Goal: Task Accomplishment & Management: Use online tool/utility

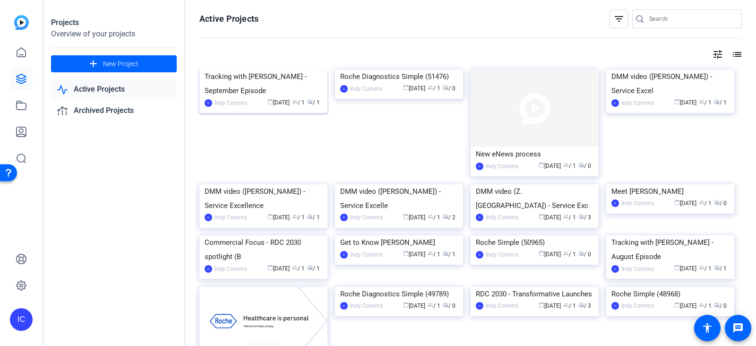
click at [229, 98] on div "Tracking with [PERSON_NAME] - September Episode" at bounding box center [264, 83] width 118 height 28
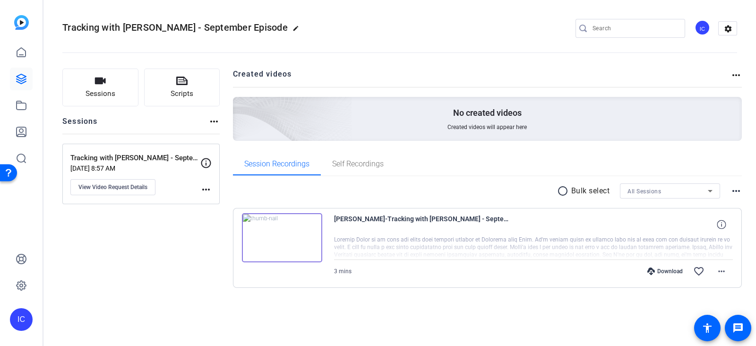
click at [284, 224] on img at bounding box center [282, 237] width 80 height 49
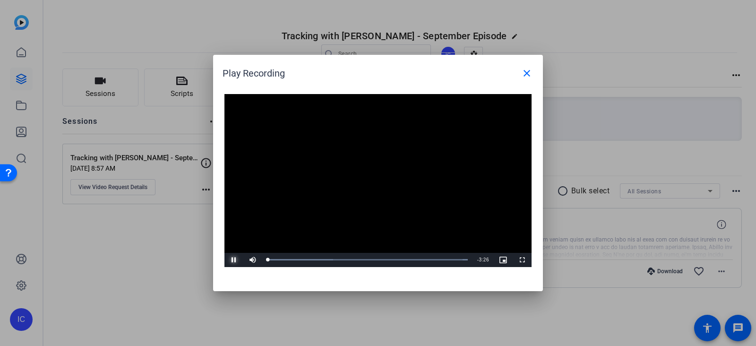
click at [235, 260] on span "Video Player" at bounding box center [233, 260] width 19 height 0
click at [530, 74] on mat-icon "close" at bounding box center [526, 73] width 11 height 11
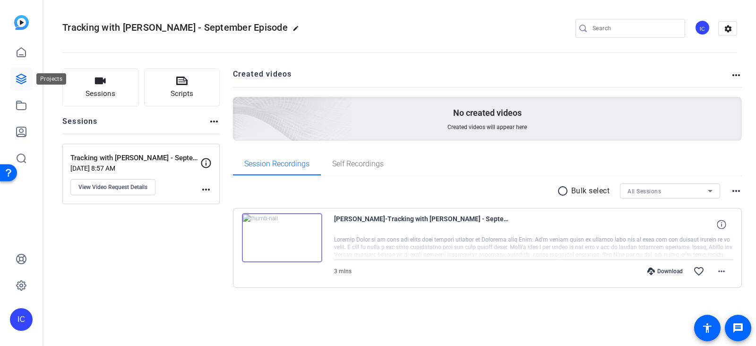
click at [18, 79] on icon at bounding box center [21, 78] width 11 height 11
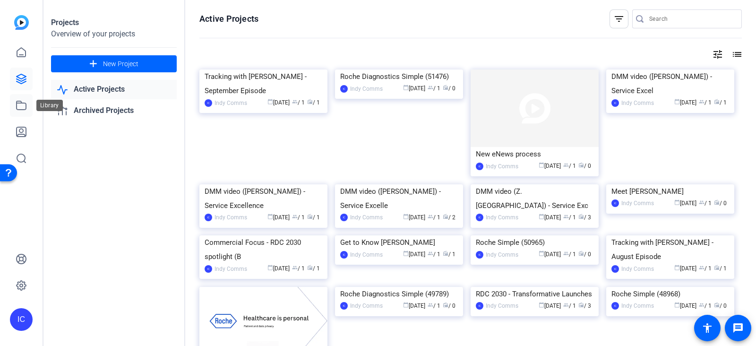
click at [23, 109] on icon at bounding box center [21, 105] width 11 height 11
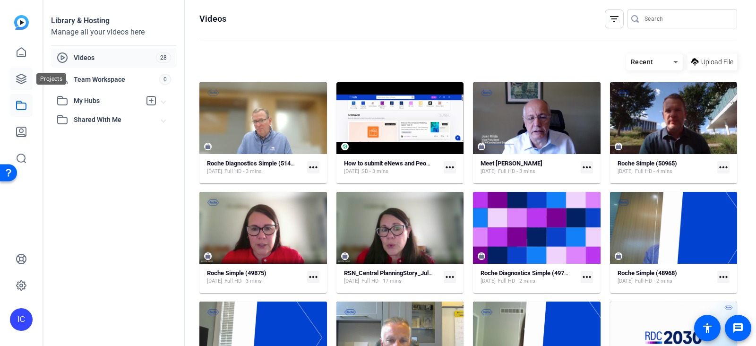
click at [25, 82] on icon at bounding box center [21, 78] width 9 height 9
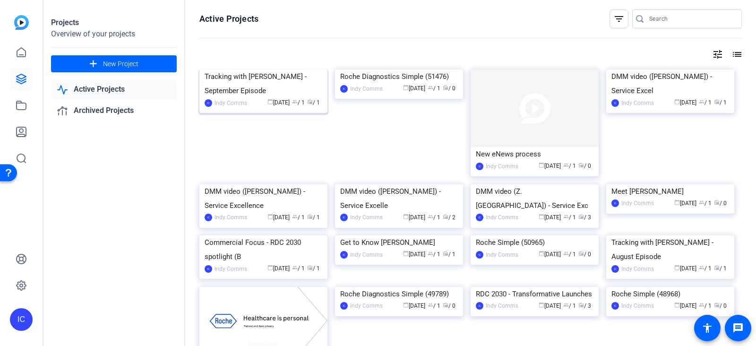
click at [288, 98] on div "Tracking with [PERSON_NAME] - September Episode" at bounding box center [264, 83] width 118 height 28
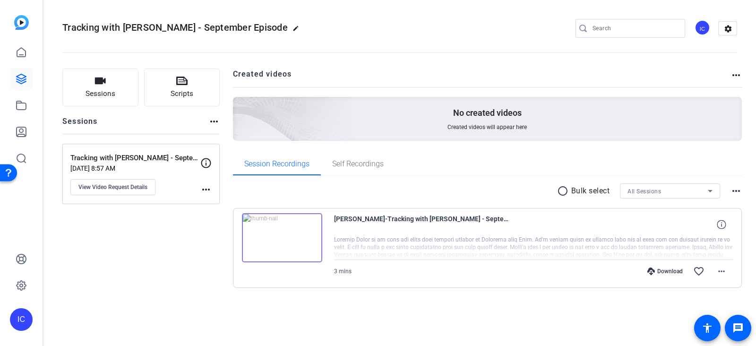
click at [204, 188] on mat-icon "more_horiz" at bounding box center [205, 189] width 11 height 11
click at [204, 188] on div at bounding box center [378, 173] width 756 height 346
click at [138, 271] on div "Sessions Scripts Sessions more_horiz Tracking with Zack - September Episode Sep…" at bounding box center [140, 192] width 157 height 249
click at [737, 69] on mat-icon "more_horiz" at bounding box center [735, 74] width 11 height 11
click at [470, 63] on div at bounding box center [378, 173] width 756 height 346
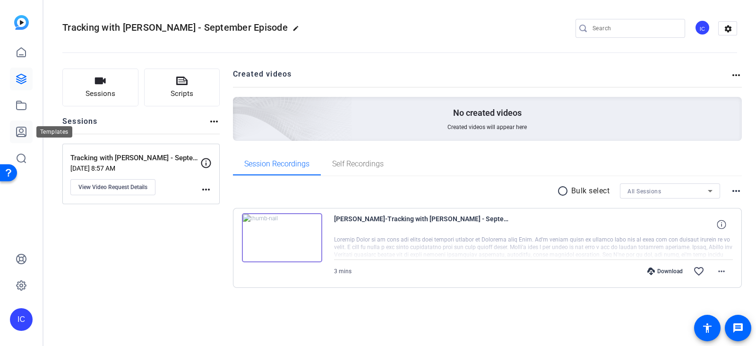
click at [24, 126] on icon at bounding box center [21, 131] width 11 height 11
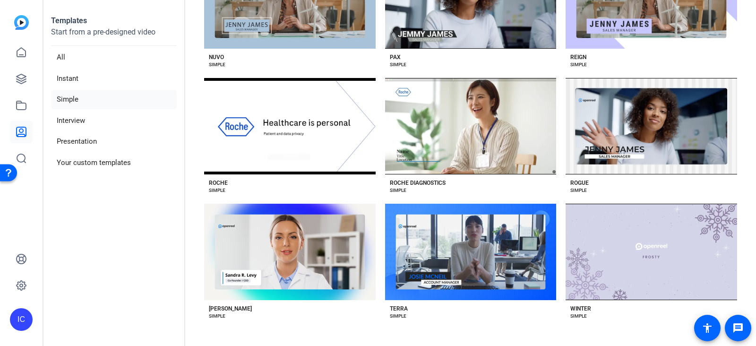
scroll to position [1558, 0]
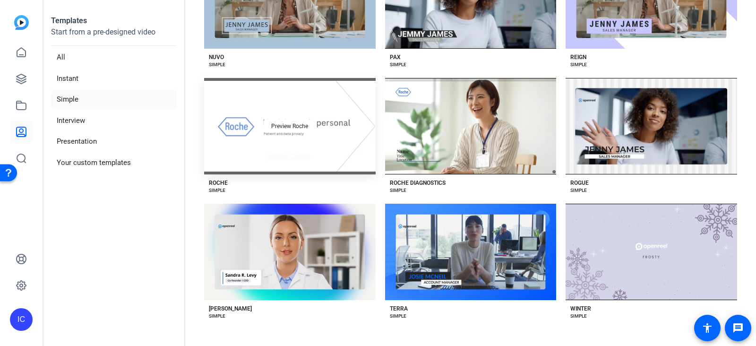
click at [223, 174] on div "Preview Roche" at bounding box center [289, 126] width 171 height 96
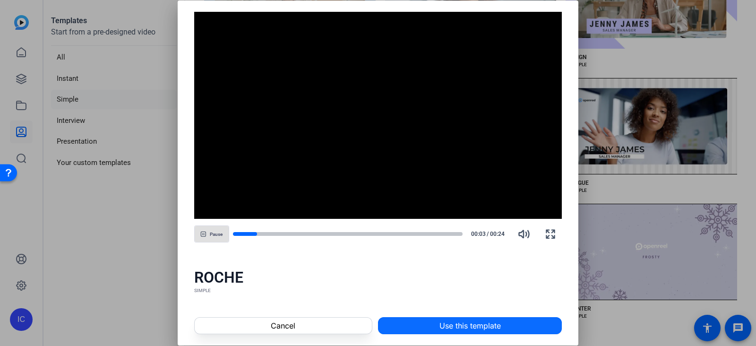
click at [438, 327] on span at bounding box center [469, 325] width 183 height 23
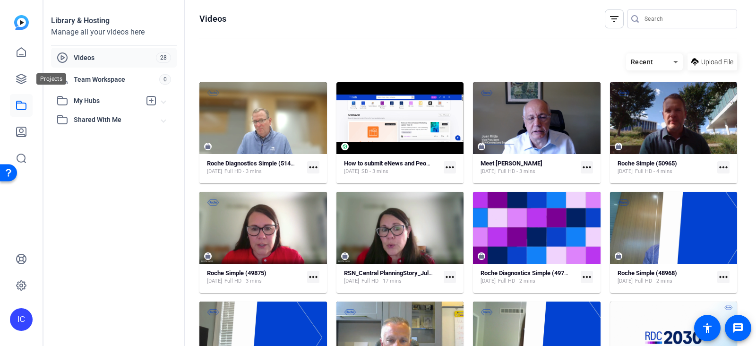
click at [19, 72] on link at bounding box center [21, 79] width 23 height 23
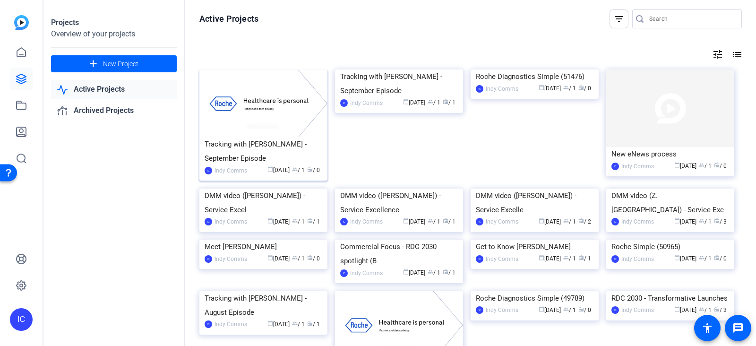
click at [245, 146] on div "Tracking with [PERSON_NAME] - September Episode" at bounding box center [264, 151] width 118 height 28
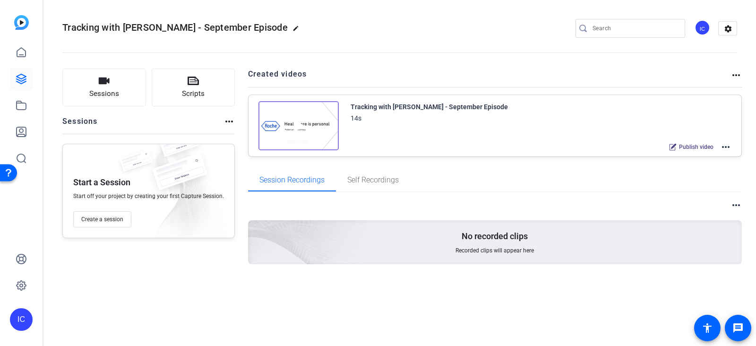
click at [317, 125] on img at bounding box center [298, 125] width 80 height 49
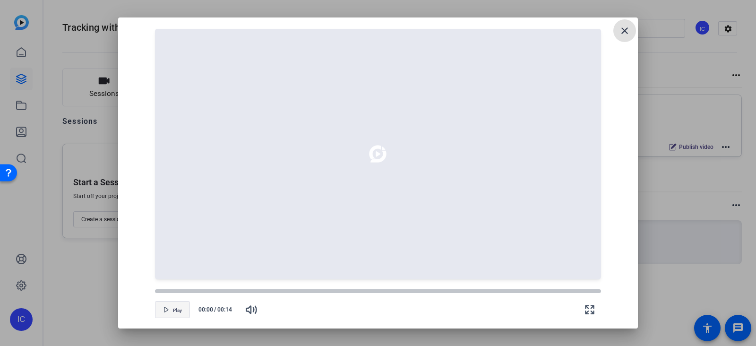
click at [177, 311] on span "Play" at bounding box center [177, 310] width 9 height 6
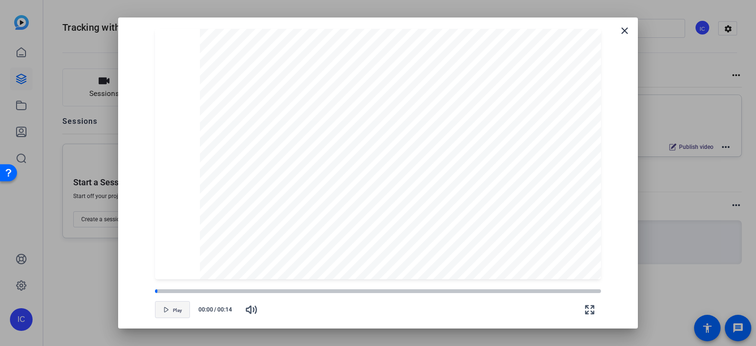
click at [177, 311] on span "Play" at bounding box center [177, 310] width 9 height 6
click at [625, 33] on mat-icon "close" at bounding box center [624, 30] width 11 height 11
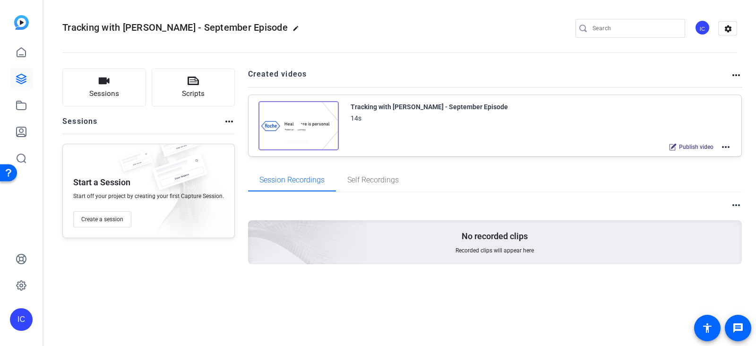
click at [432, 141] on div "Publish video more_horiz" at bounding box center [540, 147] width 381 height 12
click at [18, 133] on icon at bounding box center [21, 131] width 11 height 11
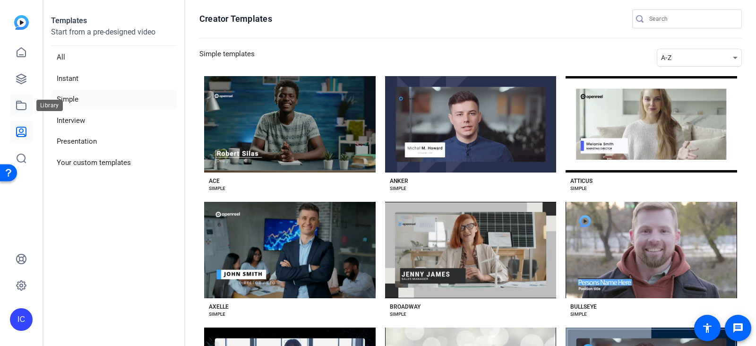
click at [17, 107] on icon at bounding box center [21, 105] width 11 height 11
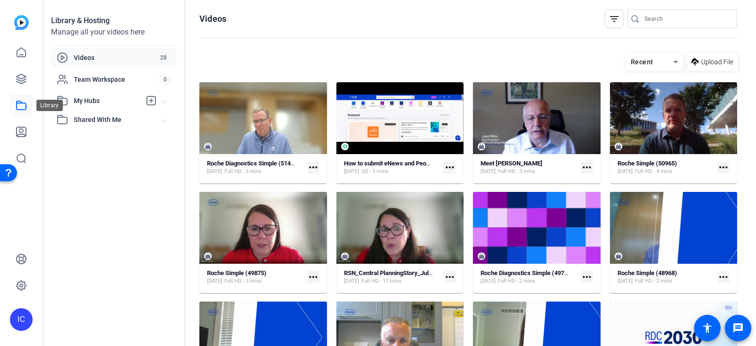
click at [21, 100] on icon at bounding box center [21, 105] width 11 height 11
click at [21, 74] on icon at bounding box center [21, 78] width 9 height 9
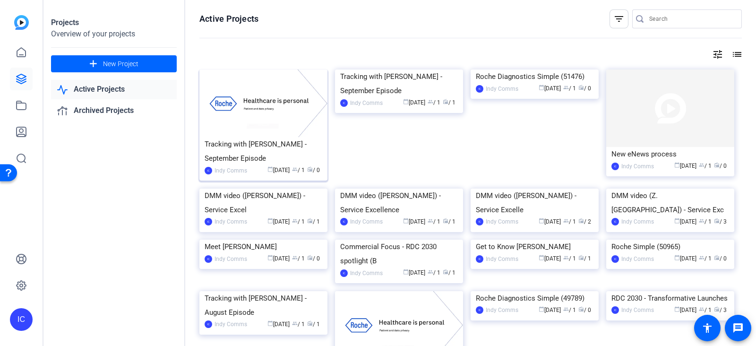
click at [249, 97] on img at bounding box center [263, 103] width 128 height 68
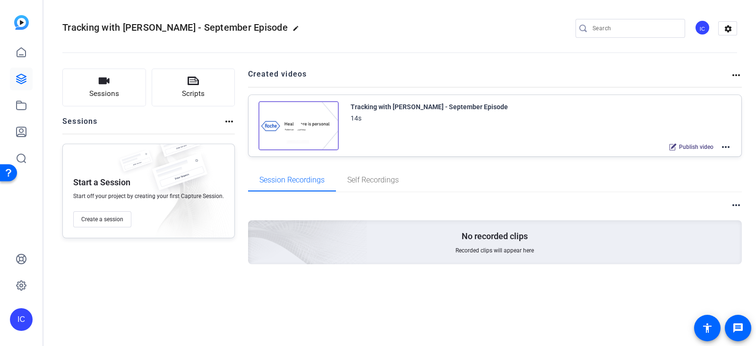
click at [724, 145] on mat-icon "more_horiz" at bounding box center [725, 146] width 11 height 11
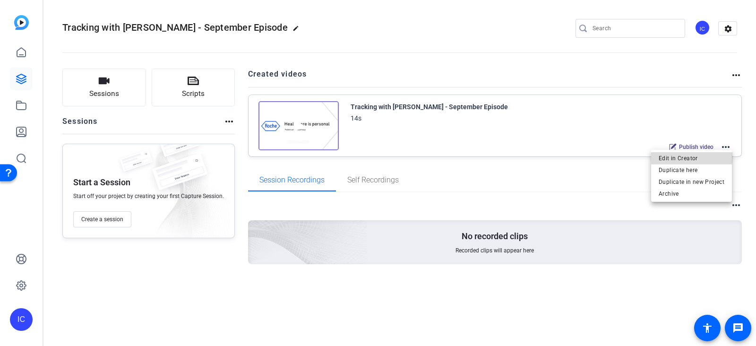
click at [692, 156] on span "Edit in Creator" at bounding box center [691, 157] width 66 height 11
